Goal: Task Accomplishment & Management: Use online tool/utility

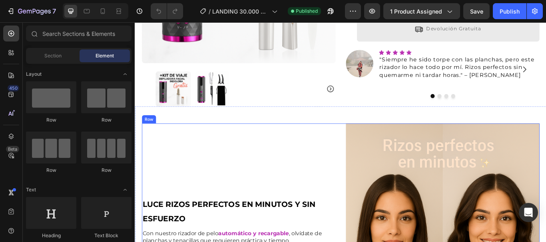
scroll to position [200, 0]
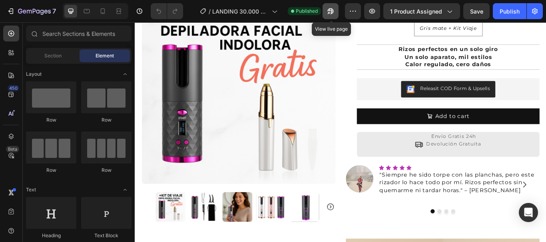
click at [331, 12] on icon "button" at bounding box center [330, 11] width 8 height 8
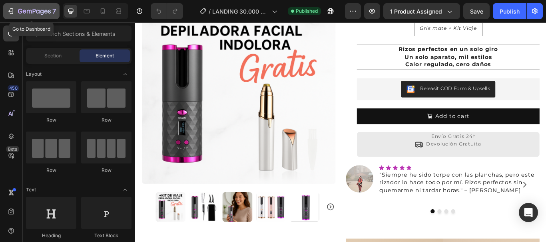
click at [14, 11] on icon "button" at bounding box center [11, 11] width 8 height 8
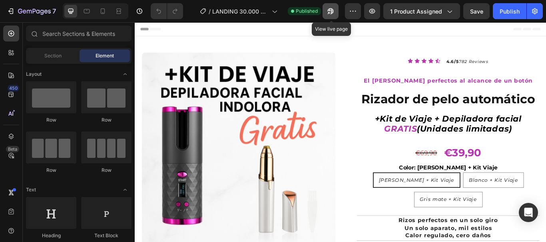
click at [330, 8] on icon "button" at bounding box center [330, 11] width 8 height 8
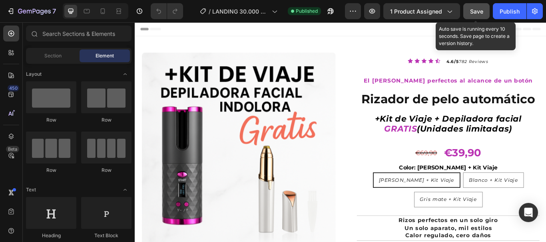
click at [480, 12] on span "Save" at bounding box center [476, 11] width 13 height 7
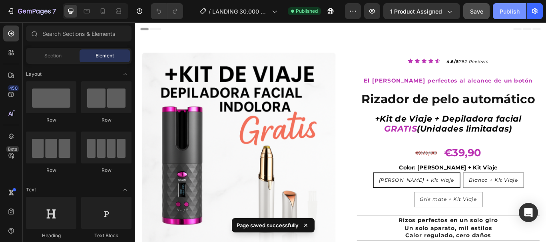
click at [512, 11] on div "Publish" at bounding box center [509, 11] width 20 height 8
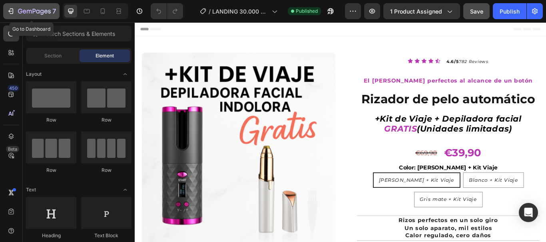
click at [27, 11] on icon "button" at bounding box center [29, 12] width 5 height 4
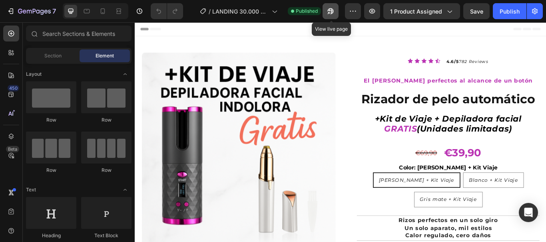
click at [332, 12] on icon "button" at bounding box center [330, 11] width 8 height 8
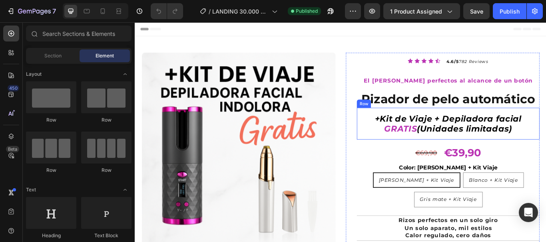
scroll to position [40, 0]
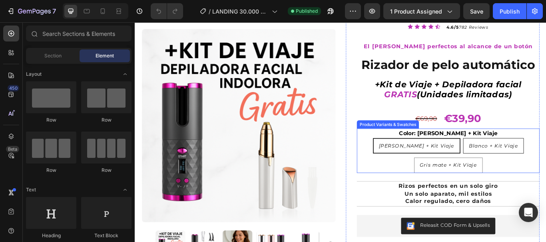
click at [524, 164] on span "Blanco + Kit Viaje" at bounding box center [552, 166] width 57 height 7
click at [545, 158] on input "Blanco + Kit Viaje Blanco + Kit Viaje Blanco + Kit Viaje" at bounding box center [552, 157] width 0 height 0
radio input "true"
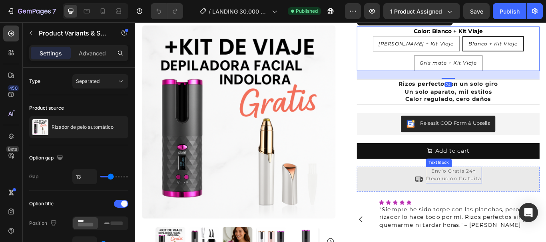
scroll to position [160, 0]
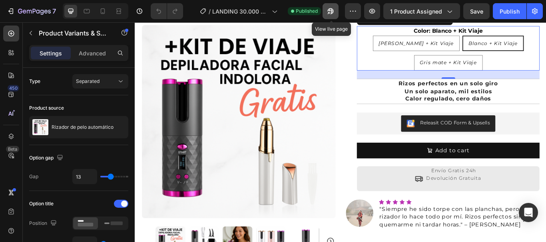
click at [330, 12] on icon "button" at bounding box center [329, 13] width 2 height 2
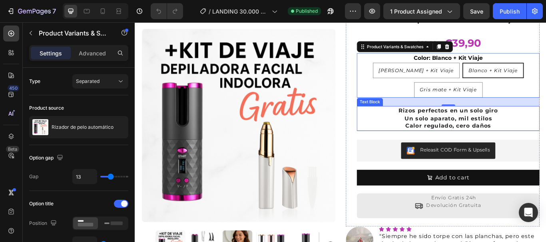
scroll to position [80, 0]
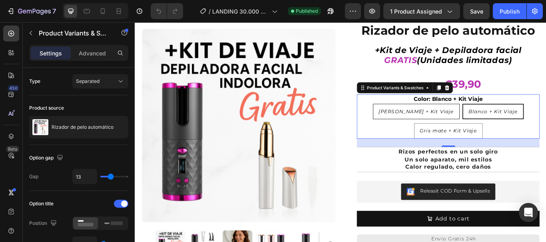
click at [485, 123] on div "[PERSON_NAME] + Kit Viaje" at bounding box center [462, 127] width 100 height 14
click at [462, 118] on input "Rosa + Kit Viaje Rosa + Kit Viaje Rosa + Kit Viaje" at bounding box center [462, 117] width 0 height 0
radio input "true"
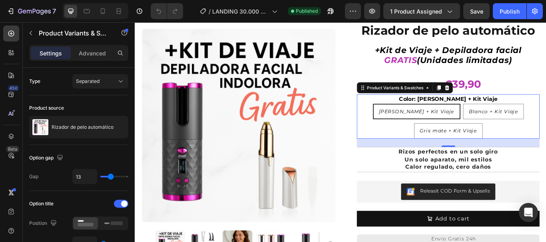
click at [485, 127] on div "[PERSON_NAME] + Kit Viaje" at bounding box center [463, 127] width 100 height 14
click at [463, 118] on input "Rosa + Kit Viaje Rosa + Kit Viaje Rosa + Kit Viaje" at bounding box center [462, 117] width 0 height 0
click at [483, 125] on span "[PERSON_NAME] + Kit Viaje" at bounding box center [462, 126] width 87 height 7
click at [463, 118] on input "Rosa + Kit Viaje Rosa + Kit Viaje Rosa + Kit Viaje" at bounding box center [462, 117] width 0 height 0
click at [463, 125] on span "[PERSON_NAME] + Kit Viaje" at bounding box center [462, 126] width 87 height 7
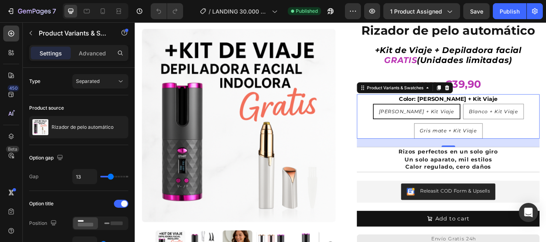
click at [463, 118] on input "Rosa + Kit Viaje Rosa + Kit Viaje Rosa + Kit Viaje" at bounding box center [462, 117] width 0 height 0
click at [464, 125] on span "[PERSON_NAME] + Kit Viaje" at bounding box center [462, 126] width 87 height 7
click at [463, 118] on input "Rosa + Kit Viaje Rosa + Kit Viaje Rosa + Kit Viaje" at bounding box center [462, 117] width 0 height 0
click at [374, 68] on div "Product Images Row Icon Icon Icon Icon Icon Icon List 4.6/5 782 Reviews Text Bl…" at bounding box center [374, 167] width 479 height 416
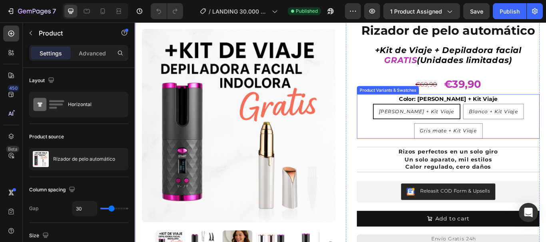
click at [471, 125] on span "[PERSON_NAME] + Kit Viaje" at bounding box center [462, 126] width 87 height 7
click at [463, 118] on input "Rosa + Kit Viaje Rosa + Kit Viaje Rosa + Kit Viaje" at bounding box center [462, 117] width 0 height 0
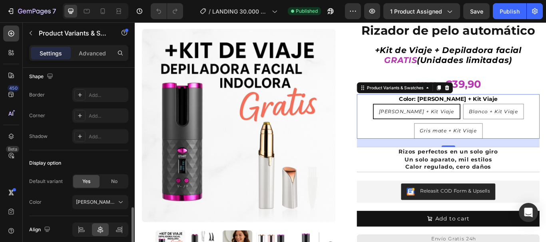
scroll to position [592, 0]
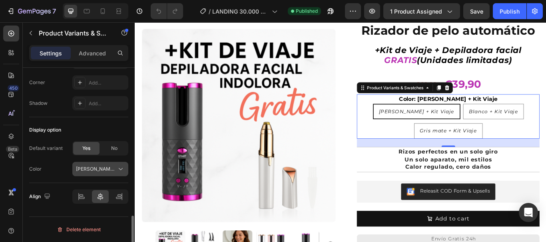
click at [124, 169] on icon at bounding box center [121, 169] width 8 height 8
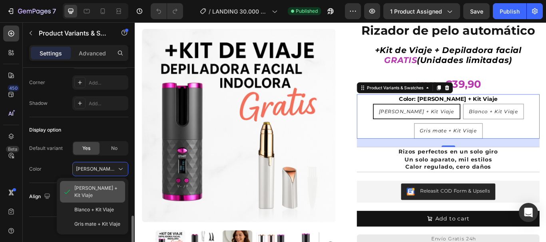
click at [94, 188] on span "[PERSON_NAME] + Kit Viaje" at bounding box center [98, 192] width 48 height 14
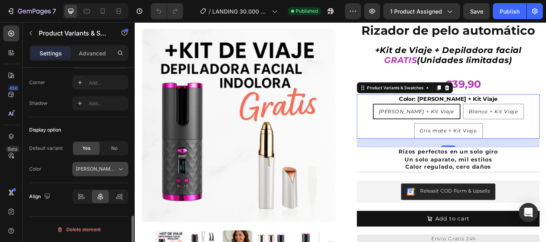
click at [111, 169] on div "[PERSON_NAME] + Kit Viaje" at bounding box center [95, 169] width 39 height 7
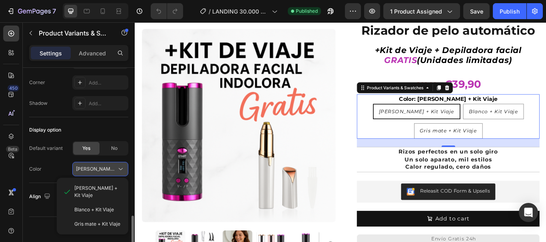
drag, startPoint x: 112, startPoint y: 169, endPoint x: 98, endPoint y: 169, distance: 14.0
click at [98, 169] on div "[PERSON_NAME] + Kit Viaje" at bounding box center [95, 169] width 39 height 7
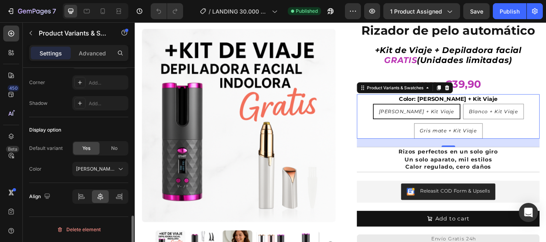
click at [101, 126] on div "Display option" at bounding box center [78, 130] width 99 height 13
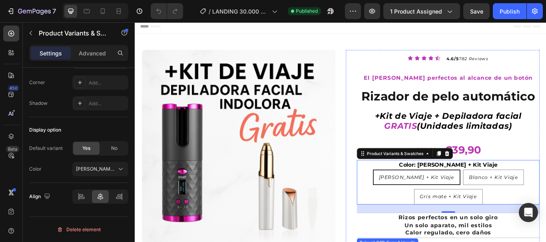
scroll to position [0, 0]
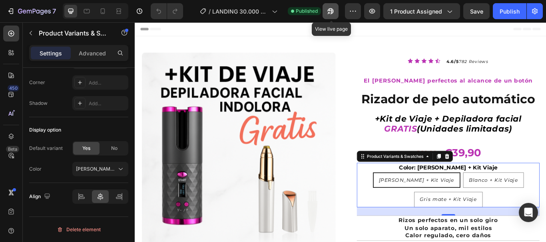
click at [329, 12] on icon "button" at bounding box center [329, 13] width 2 height 2
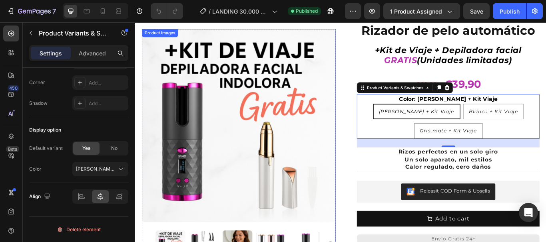
scroll to position [40, 0]
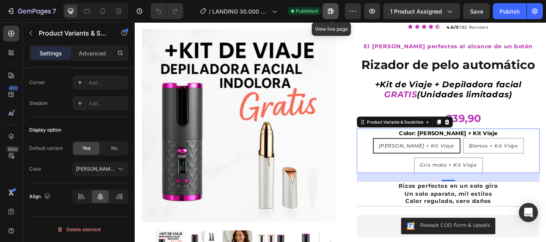
click at [333, 10] on icon "button" at bounding box center [330, 11] width 8 height 8
click at [411, 172] on div "Rosa + Kit Viaje Rosa + Kit Viaje Rosa + Kit Viaje Blanco + Kit Viaje Blanco + …" at bounding box center [499, 178] width 213 height 41
click at [470, 163] on span "[PERSON_NAME] + Kit Viaje" at bounding box center [462, 166] width 87 height 7
click at [463, 158] on input "Rosa + Kit Viaje Rosa + Kit Viaje Rosa + Kit Viaje" at bounding box center [462, 157] width 0 height 0
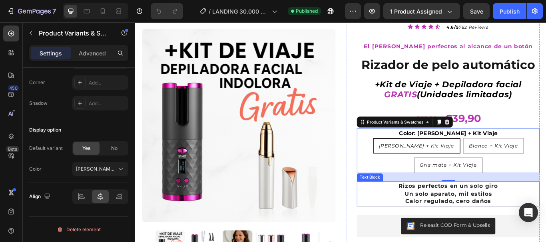
click at [408, 222] on p "Un solo aparato, mil estilos" at bounding box center [499, 222] width 211 height 9
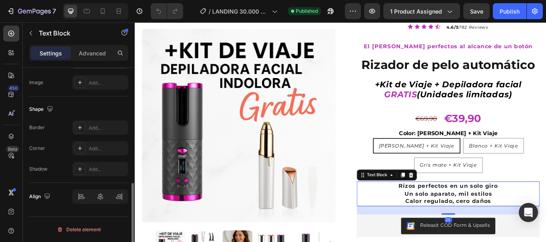
scroll to position [0, 0]
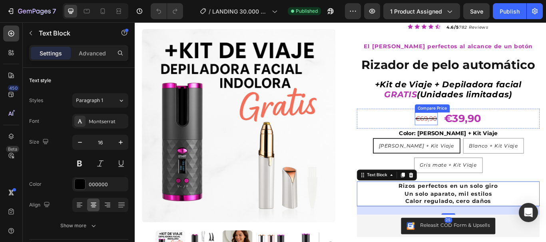
click at [472, 135] on div "€69,90" at bounding box center [474, 135] width 27 height 14
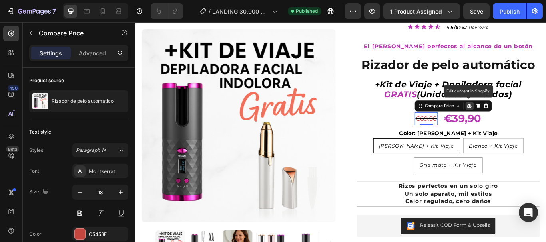
click at [521, 117] on icon at bounding box center [524, 120] width 6 height 6
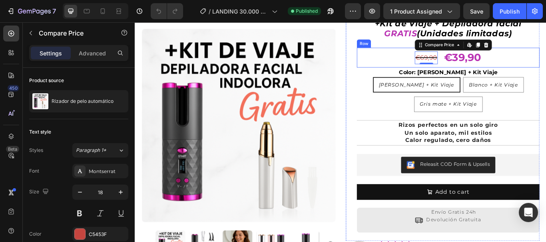
scroll to position [120, 0]
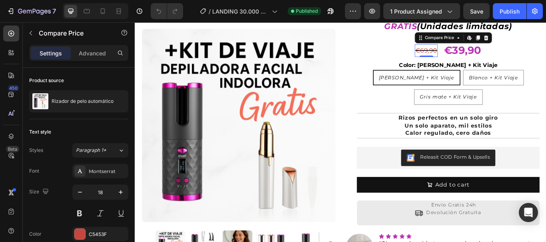
click at [474, 54] on div "€69,90" at bounding box center [474, 55] width 27 height 14
click at [525, 40] on icon at bounding box center [525, 40] width 1 height 4
click at [522, 38] on icon at bounding box center [523, 40] width 3 height 5
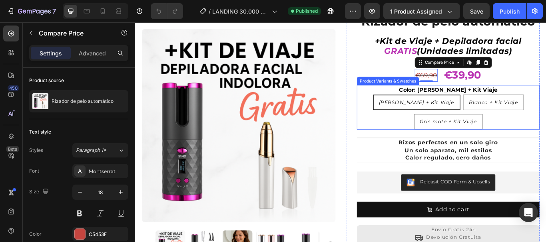
scroll to position [40, 0]
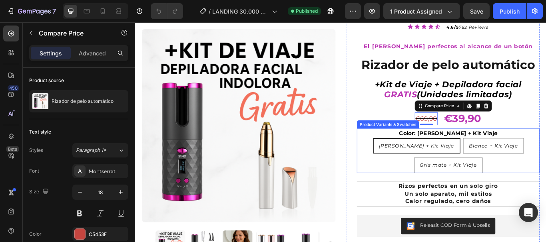
click at [545, 163] on div "Rosa + Kit Viaje Rosa + Kit Viaje Rosa + Kit Viaje Blanco + Kit Viaje Blanco + …" at bounding box center [499, 178] width 213 height 41
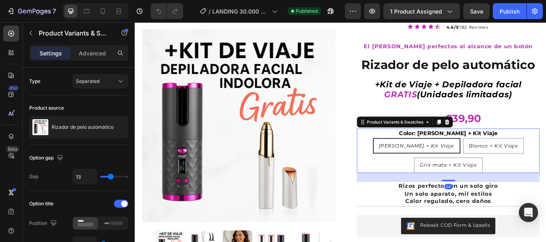
click at [545, 187] on div "Rosa + Kit Viaje Rosa + Kit Viaje Rosa + Kit Viaje Blanco + Kit Viaje Blanco + …" at bounding box center [499, 178] width 213 height 41
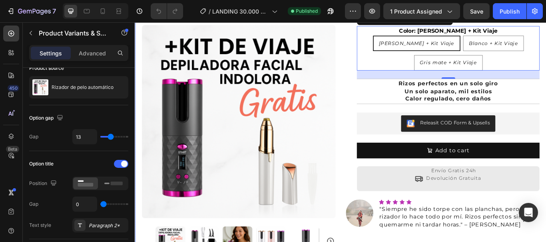
scroll to position [200, 0]
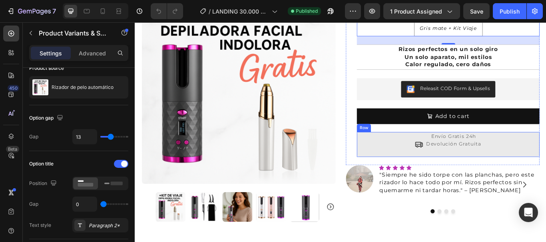
click at [435, 164] on div "Icon Envío Gratis 24h Devolución Gratuita Text Block Row" at bounding box center [499, 165] width 213 height 29
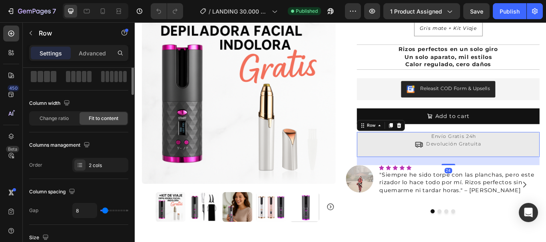
scroll to position [0, 0]
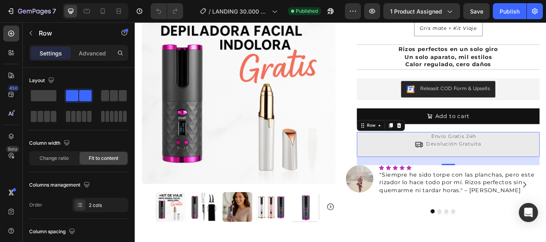
click at [500, 173] on div "Envío Gratis 24h Devolución Gratuita Text Block" at bounding box center [506, 165] width 66 height 29
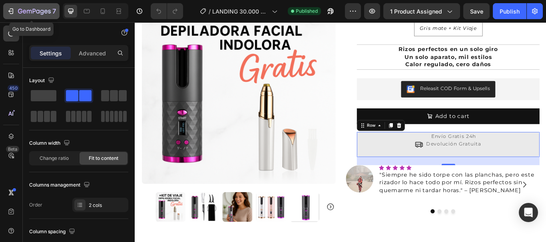
click at [10, 9] on icon "button" at bounding box center [12, 11] width 4 height 6
